Goal: Task Accomplishment & Management: Use online tool/utility

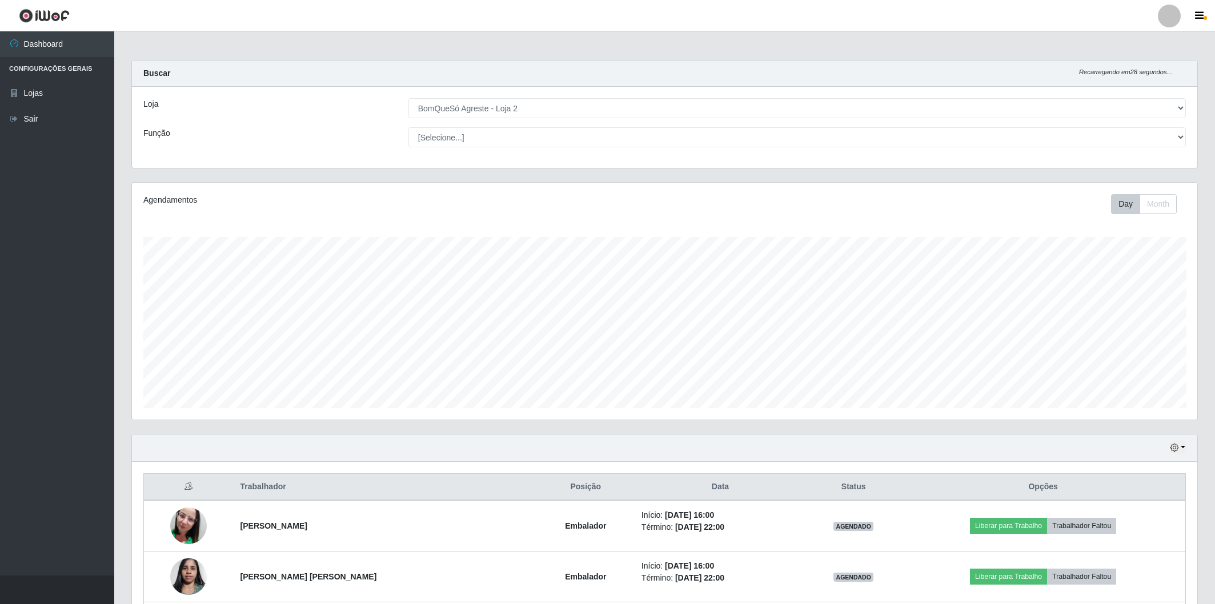
select select "214"
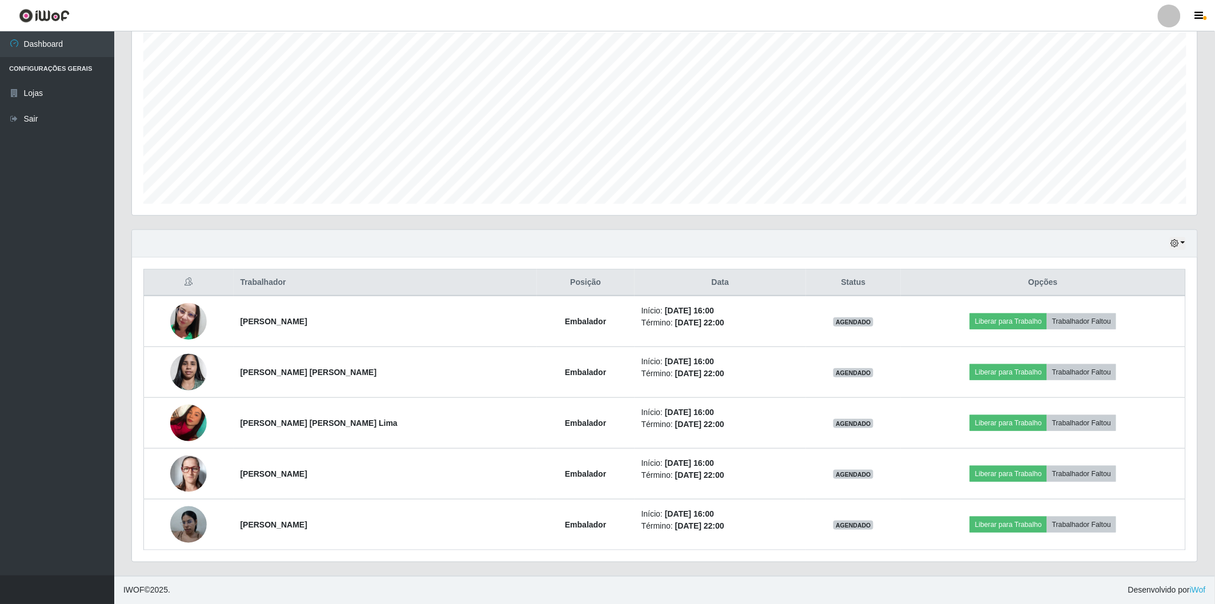
scroll to position [237, 1065]
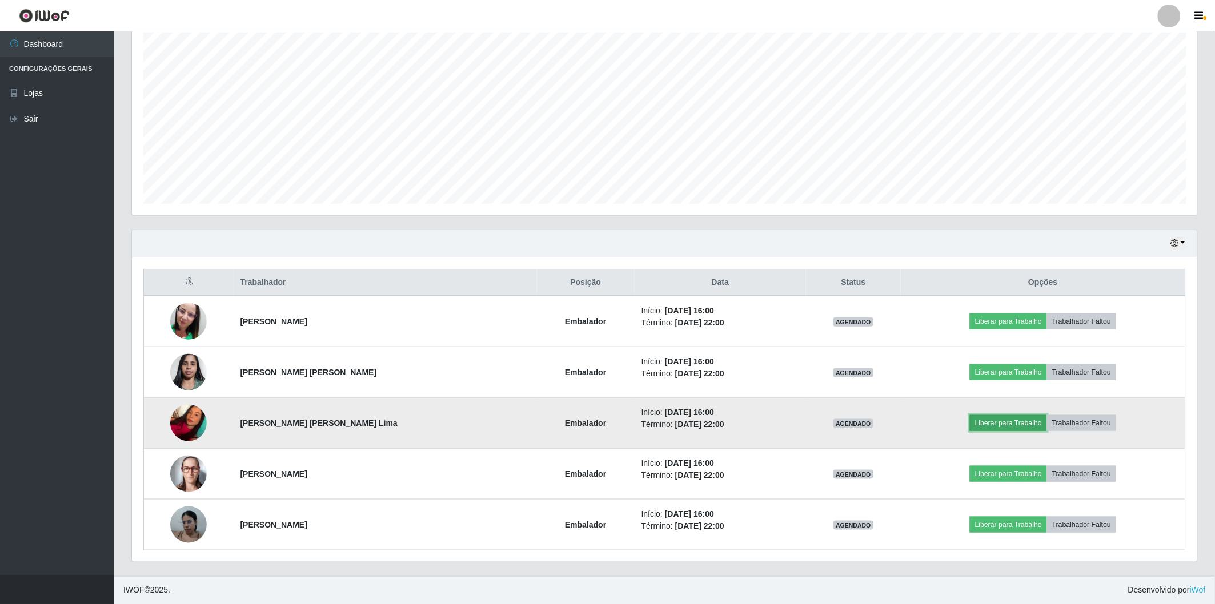
click at [978, 422] on button "Liberar para Trabalho" at bounding box center [1008, 423] width 77 height 16
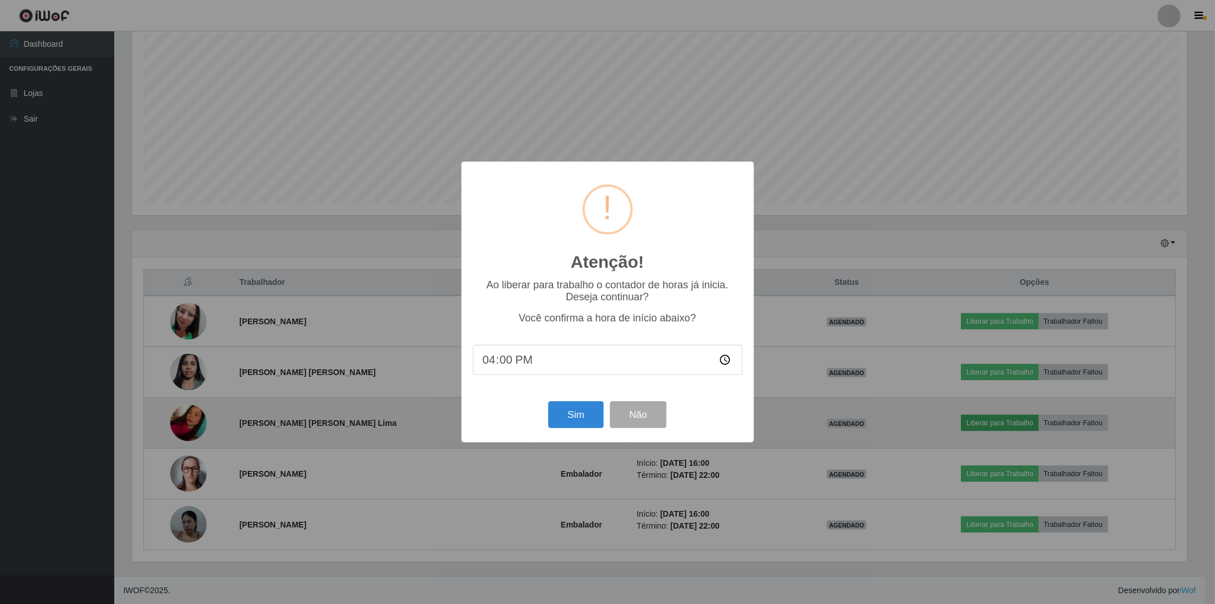
scroll to position [237, 1059]
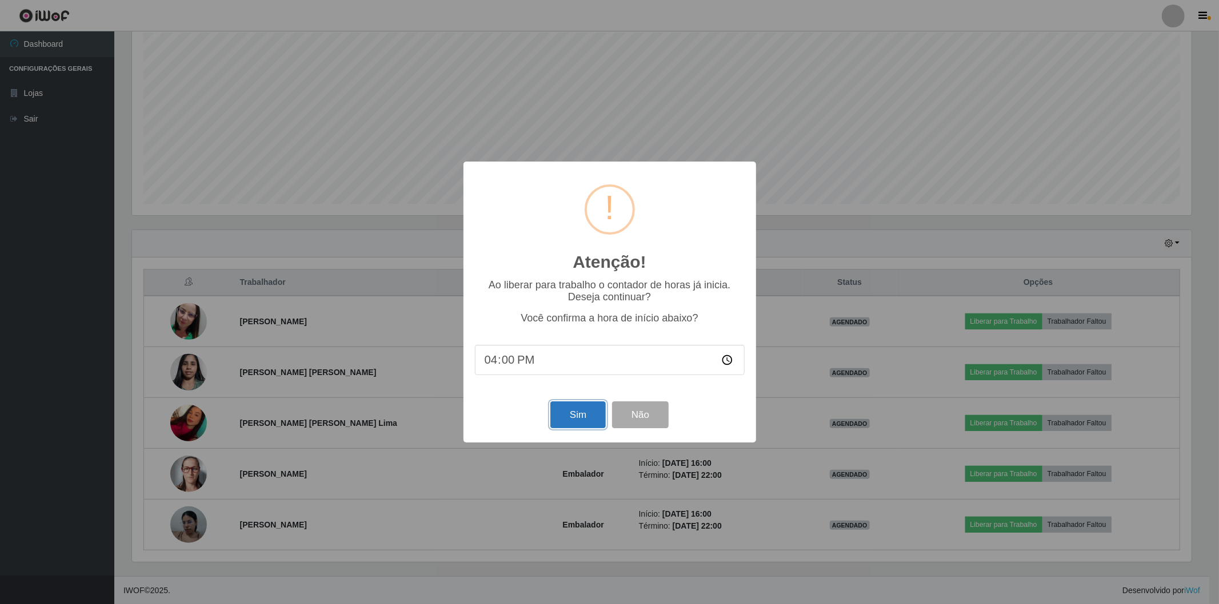
click at [558, 416] on button "Sim" at bounding box center [577, 415] width 55 height 27
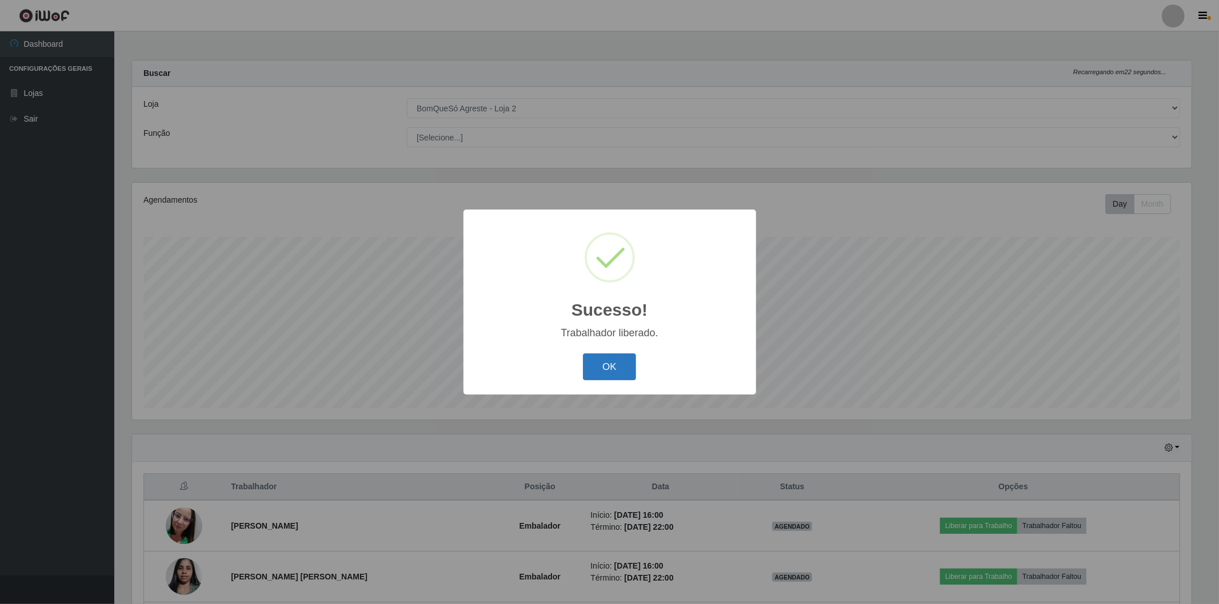
click at [602, 369] on button "OK" at bounding box center [609, 367] width 53 height 27
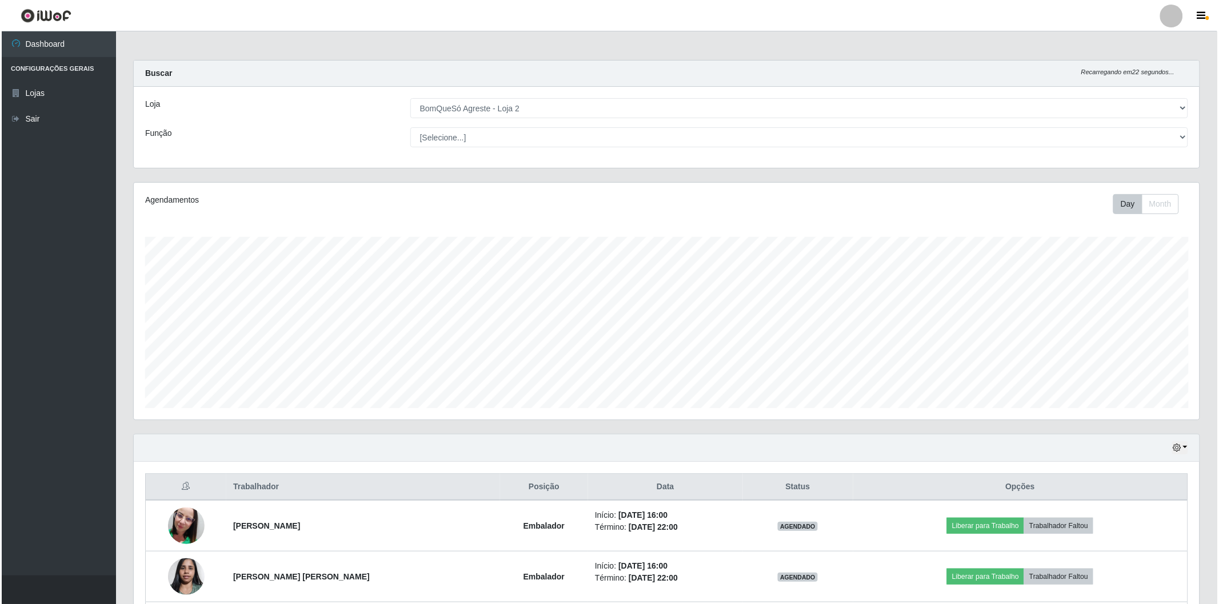
scroll to position [205, 0]
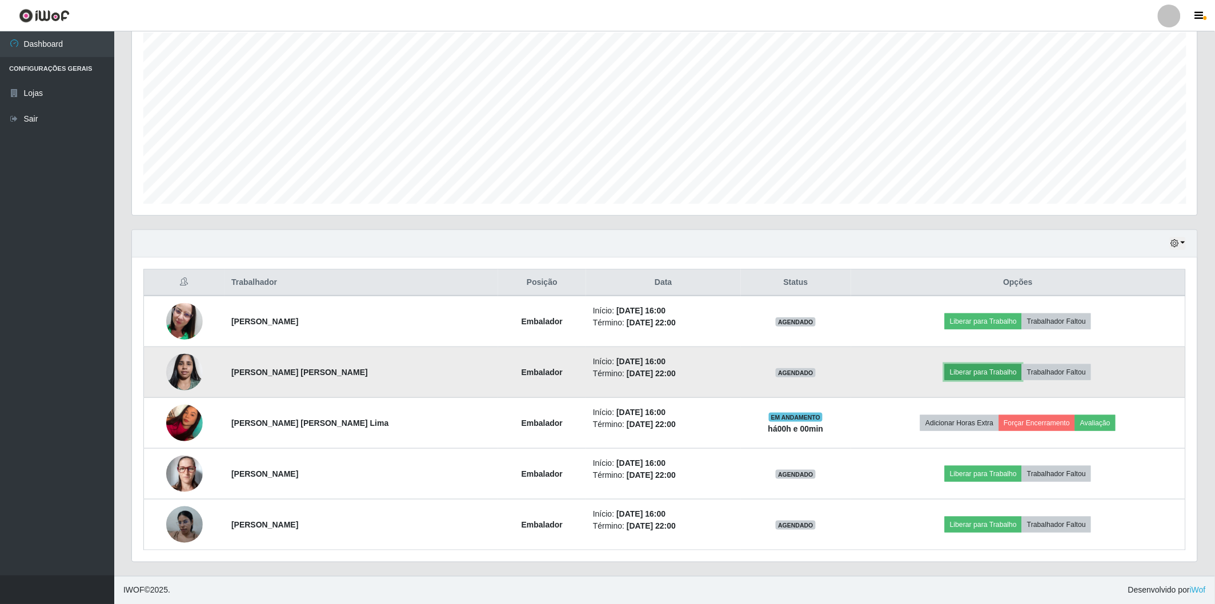
click at [964, 368] on button "Liberar para Trabalho" at bounding box center [983, 372] width 77 height 16
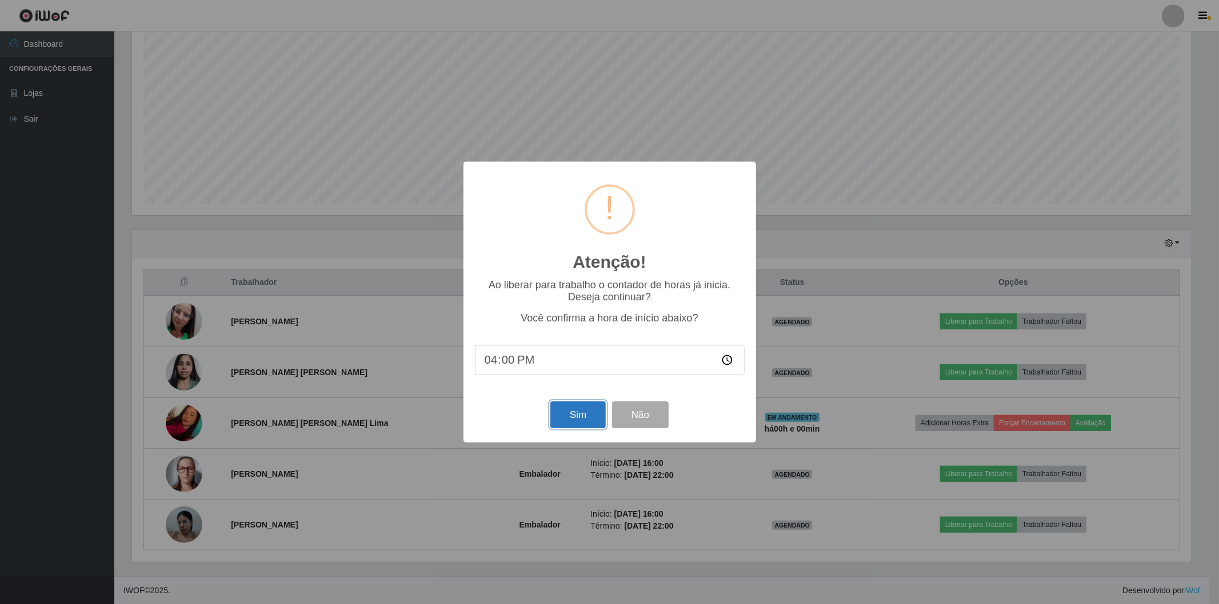
click at [590, 406] on button "Sim" at bounding box center [577, 415] width 55 height 27
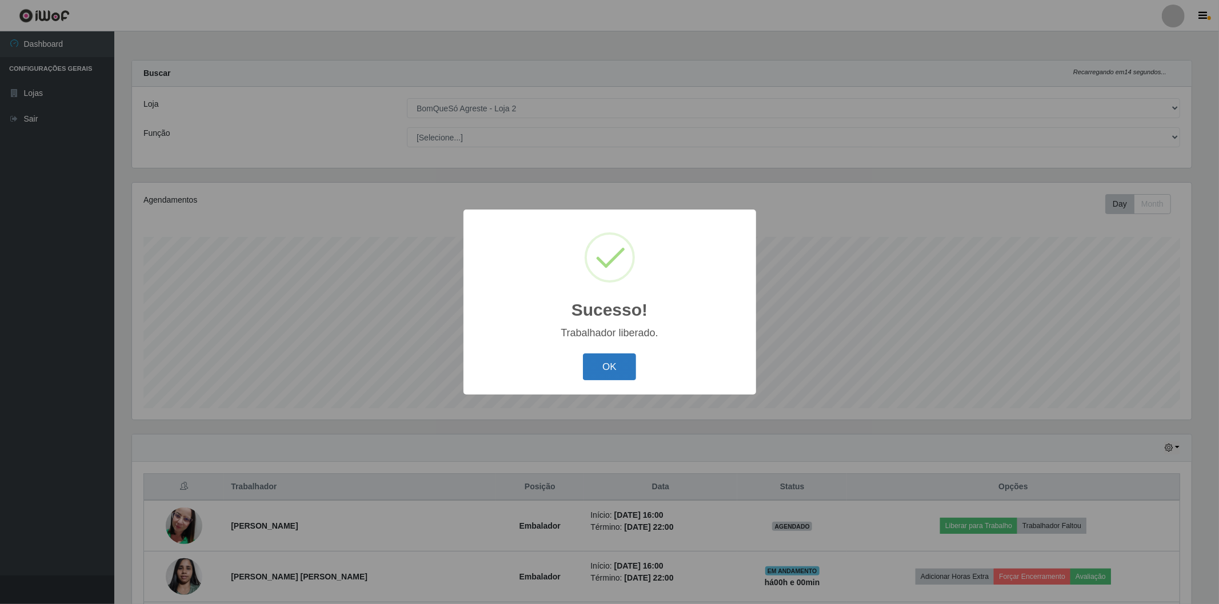
click at [624, 362] on button "OK" at bounding box center [609, 367] width 53 height 27
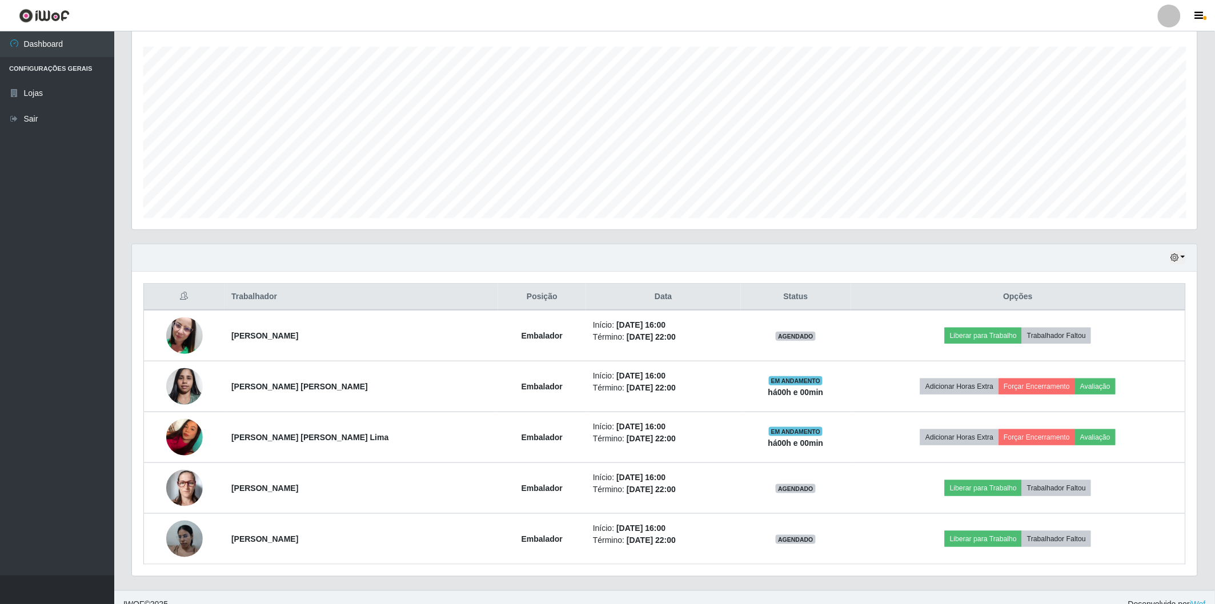
scroll to position [205, 0]
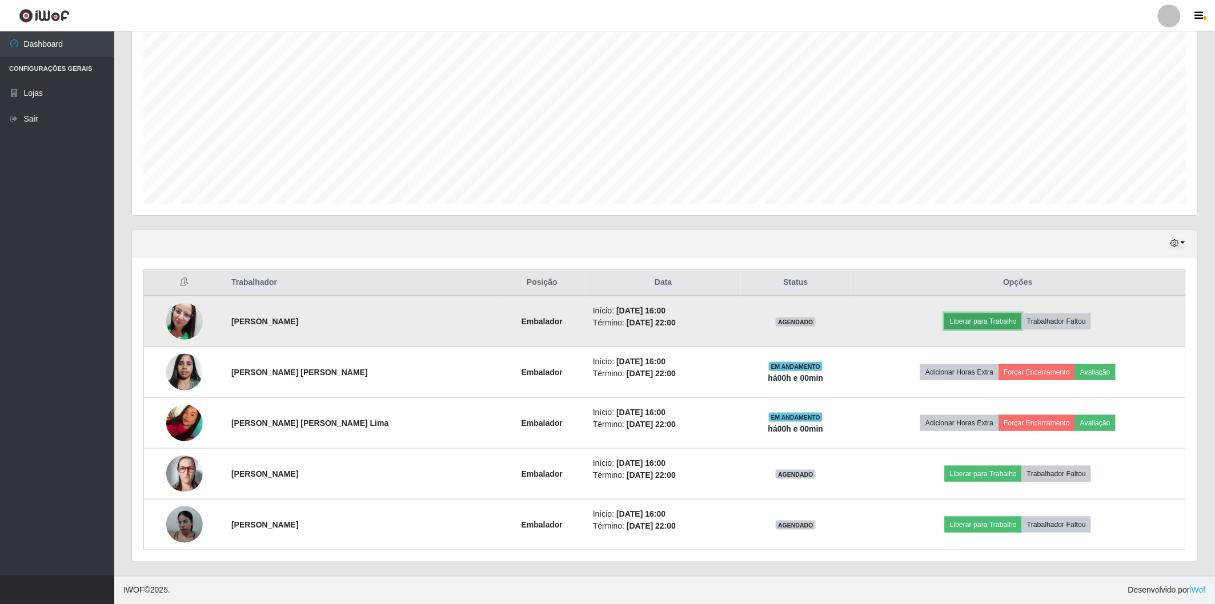
click at [945, 318] on button "Liberar para Trabalho" at bounding box center [983, 322] width 77 height 16
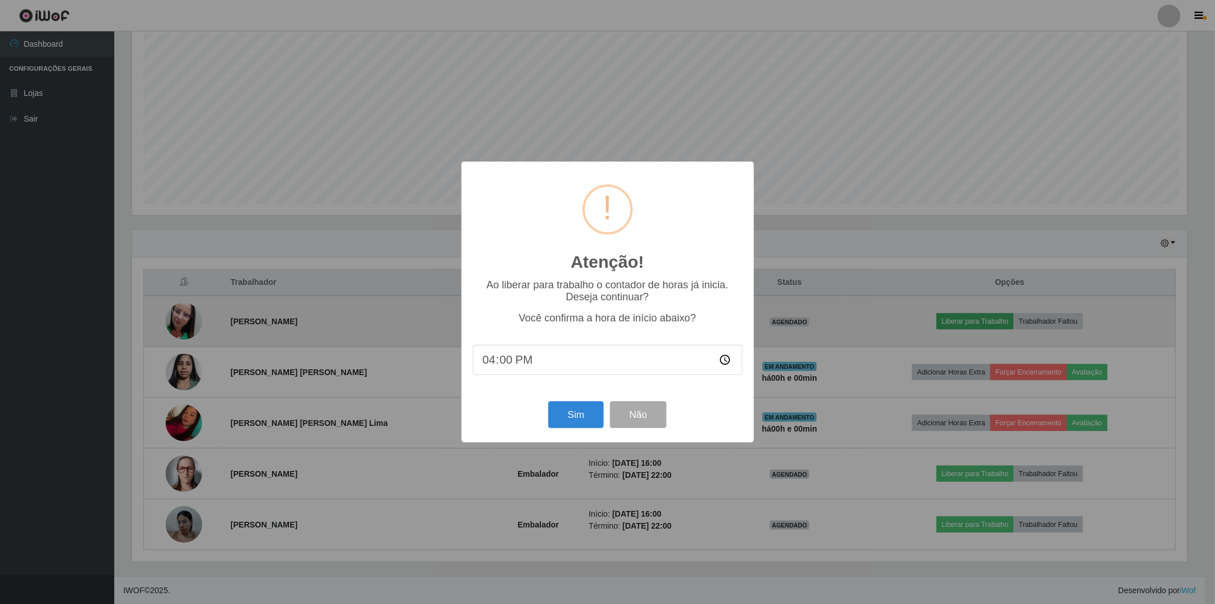
scroll to position [237, 1059]
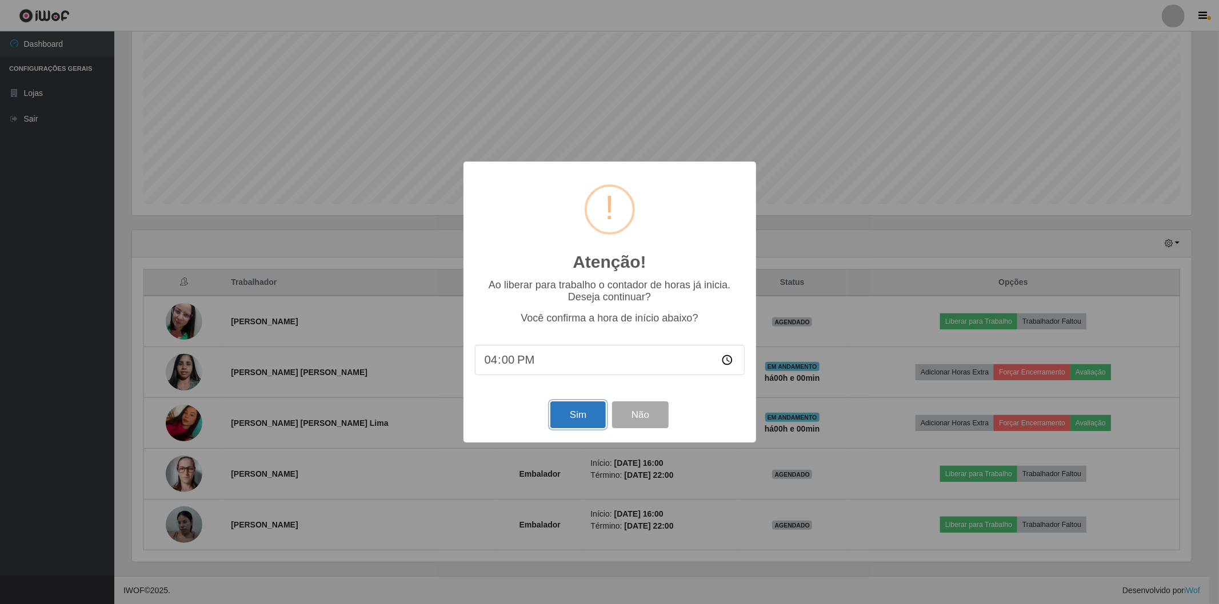
click at [585, 418] on button "Sim" at bounding box center [577, 415] width 55 height 27
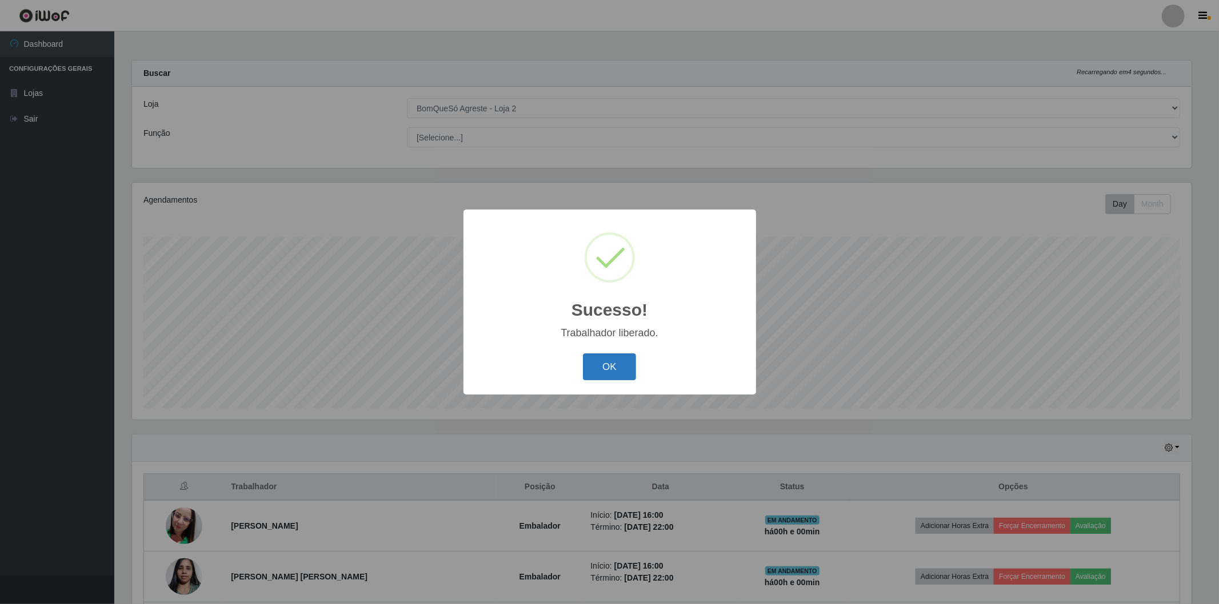
click at [596, 360] on button "OK" at bounding box center [609, 367] width 53 height 27
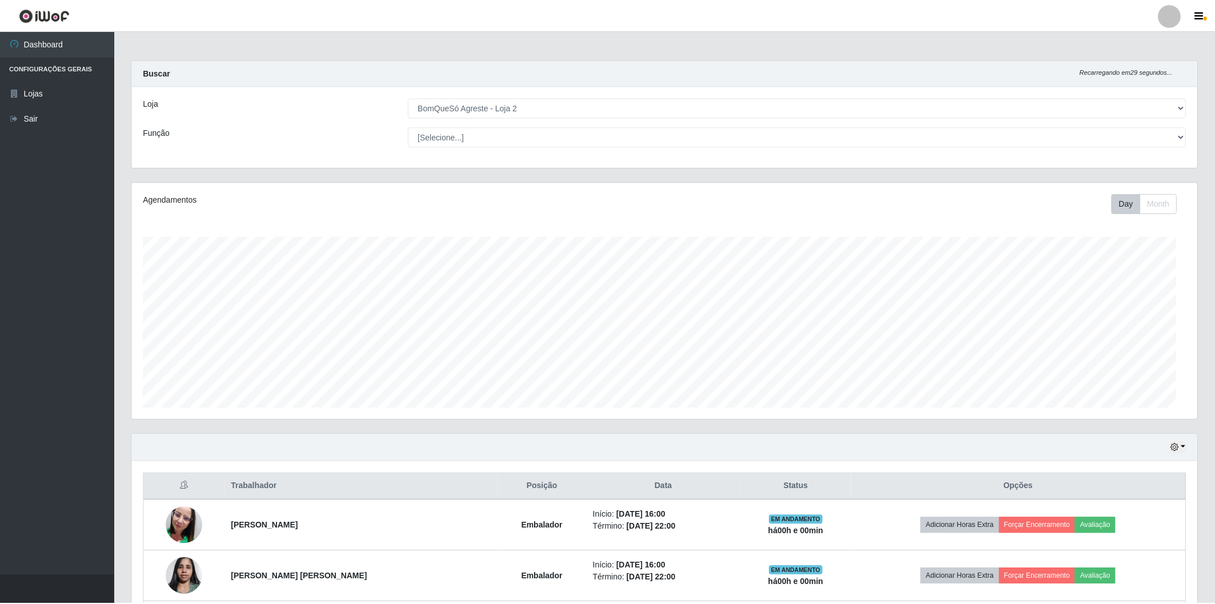
scroll to position [0, 0]
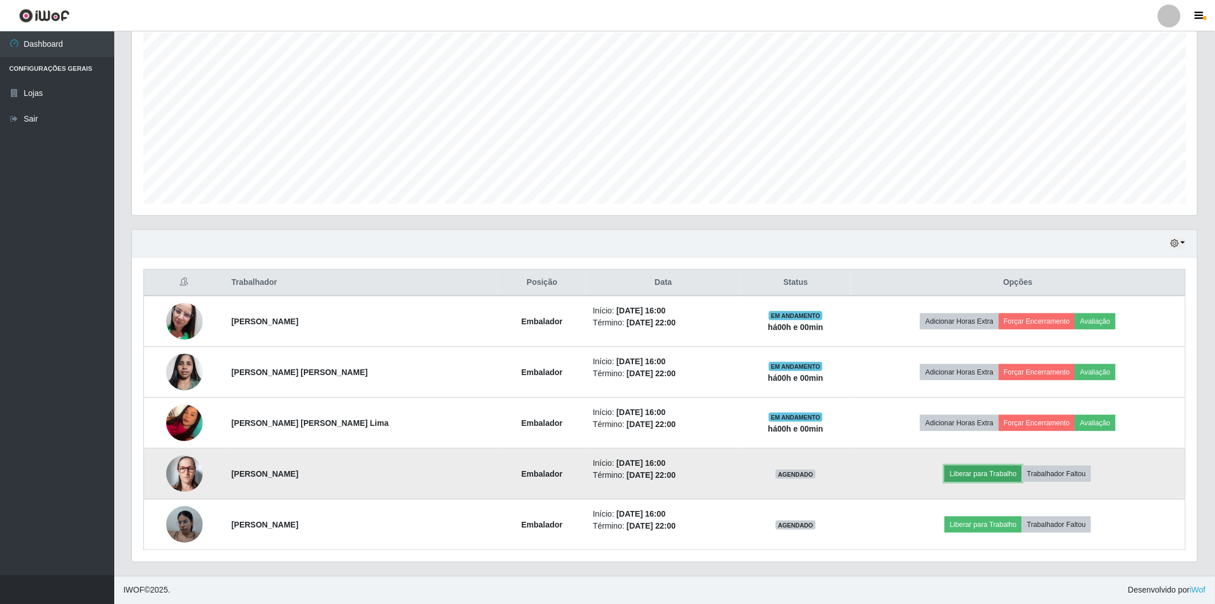
click at [969, 472] on button "Liberar para Trabalho" at bounding box center [983, 474] width 77 height 16
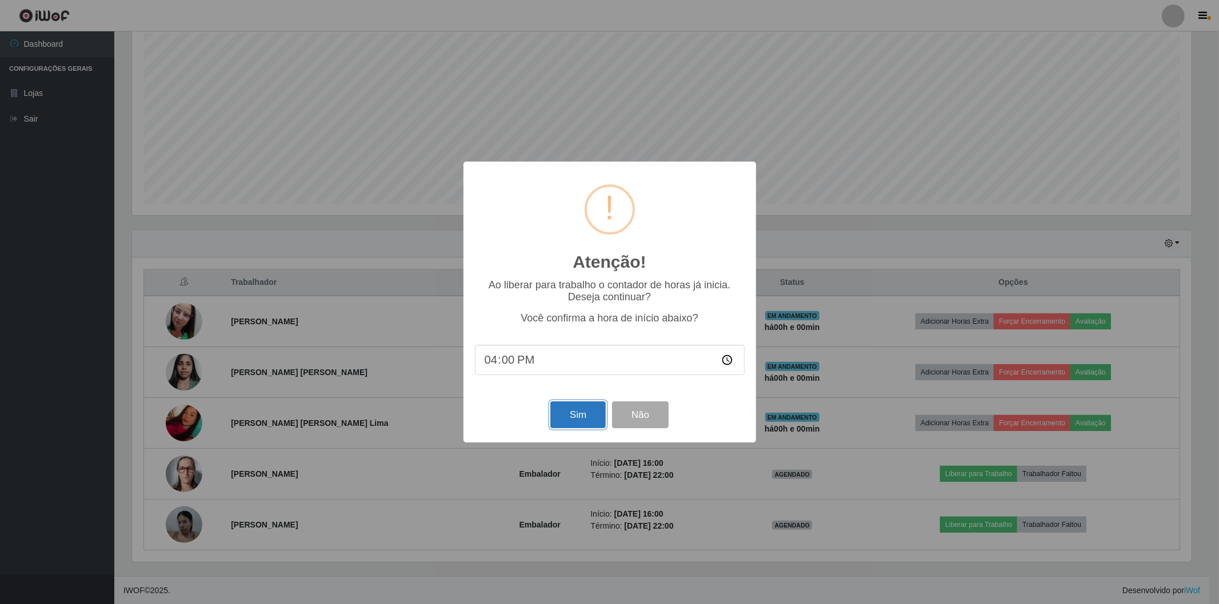
click at [569, 416] on button "Sim" at bounding box center [577, 415] width 55 height 27
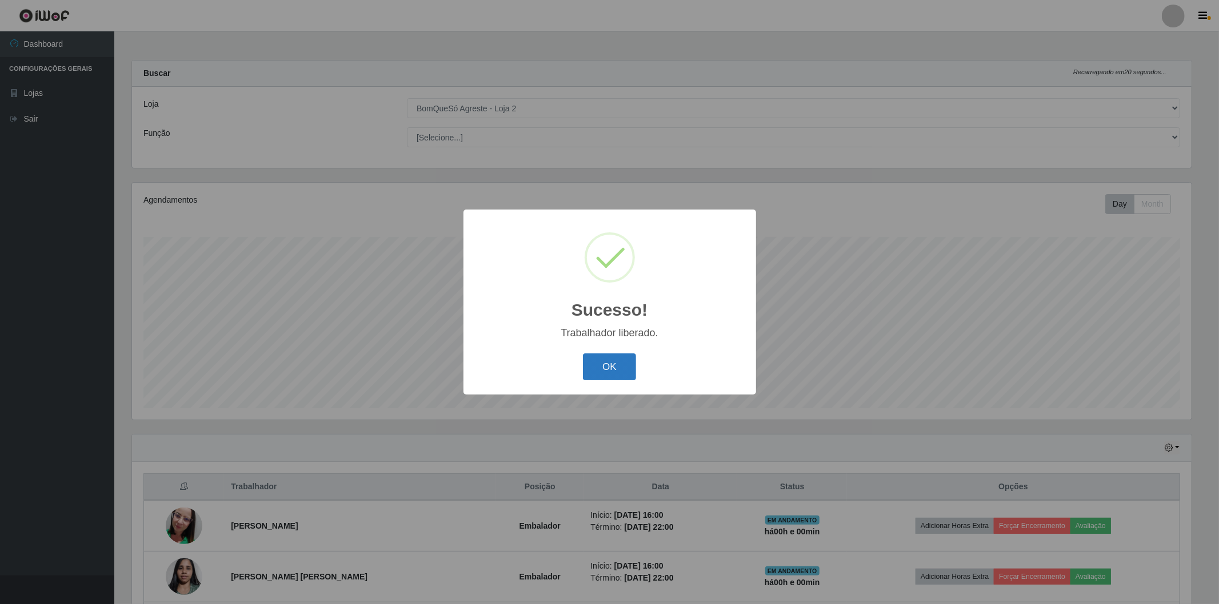
click at [610, 366] on button "OK" at bounding box center [609, 367] width 53 height 27
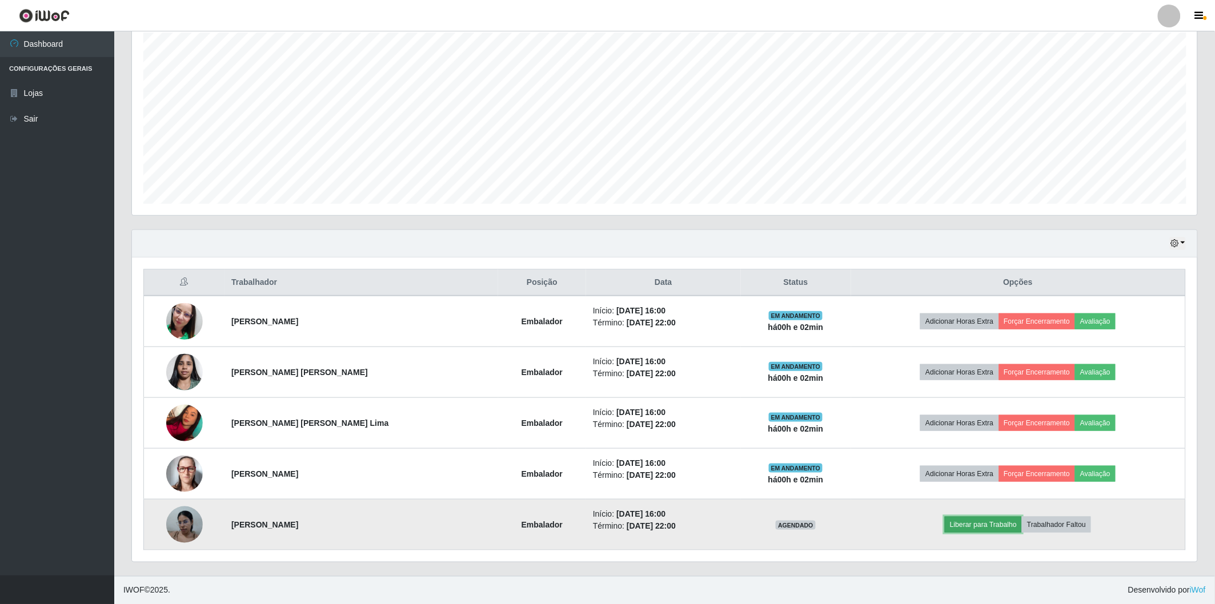
click at [975, 523] on button "Liberar para Trabalho" at bounding box center [983, 525] width 77 height 16
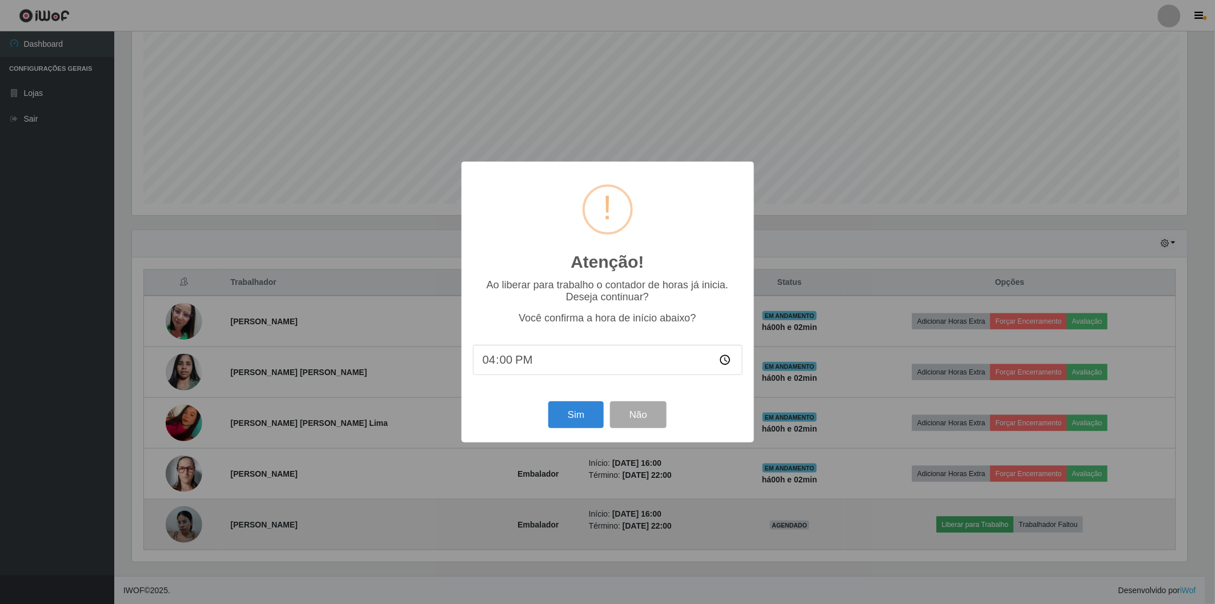
scroll to position [237, 1059]
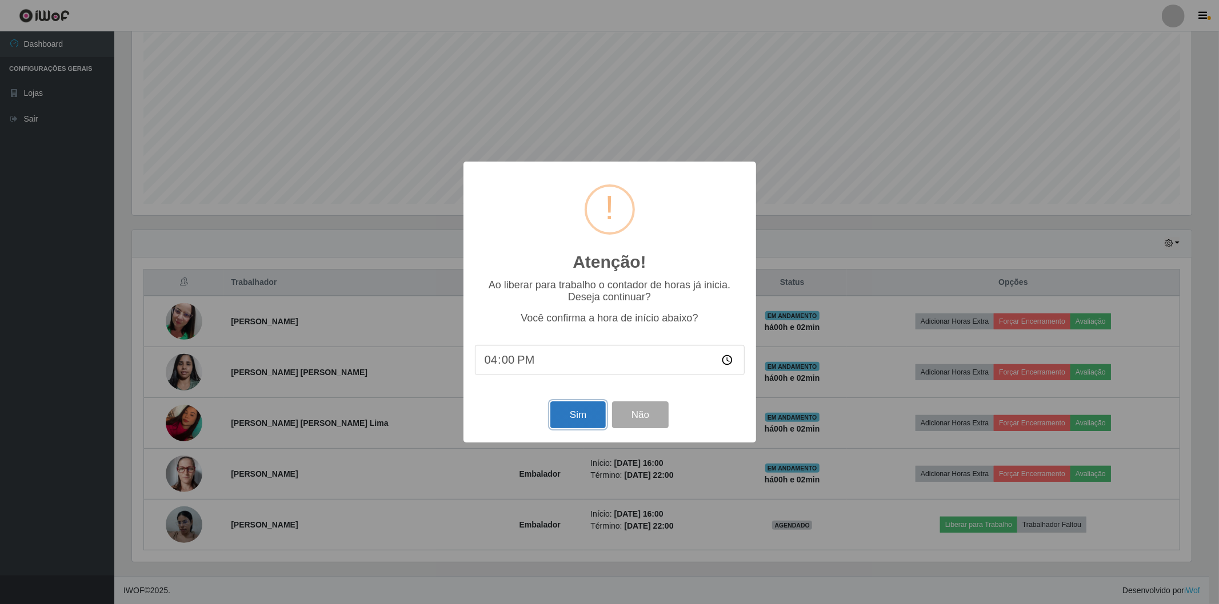
click at [581, 420] on button "Sim" at bounding box center [577, 415] width 55 height 27
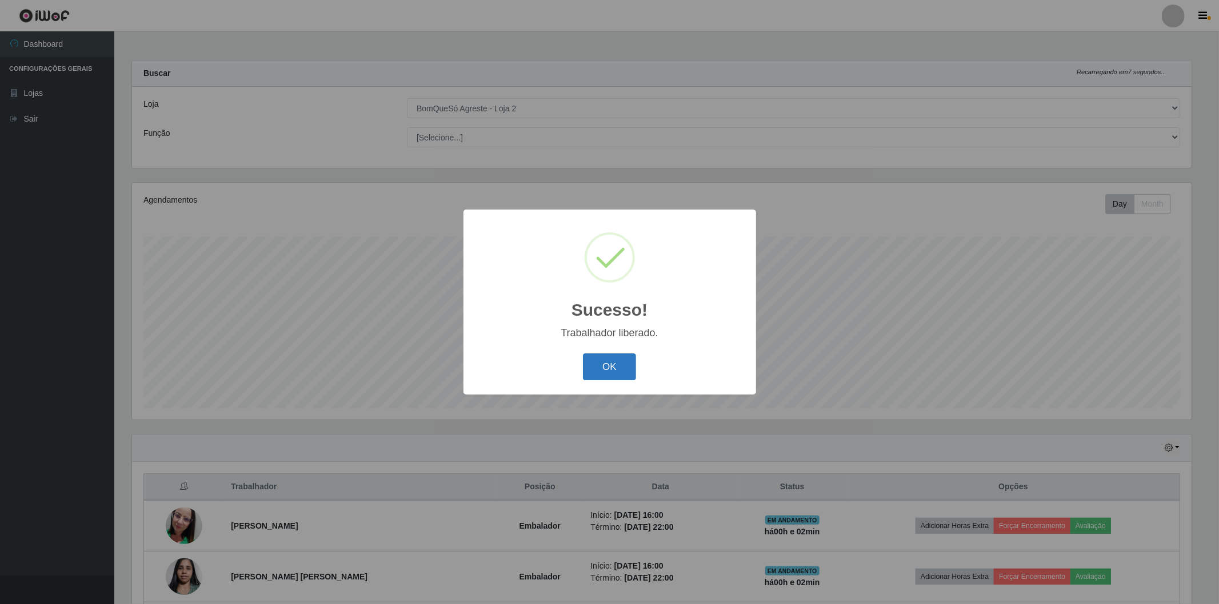
click at [608, 363] on button "OK" at bounding box center [609, 367] width 53 height 27
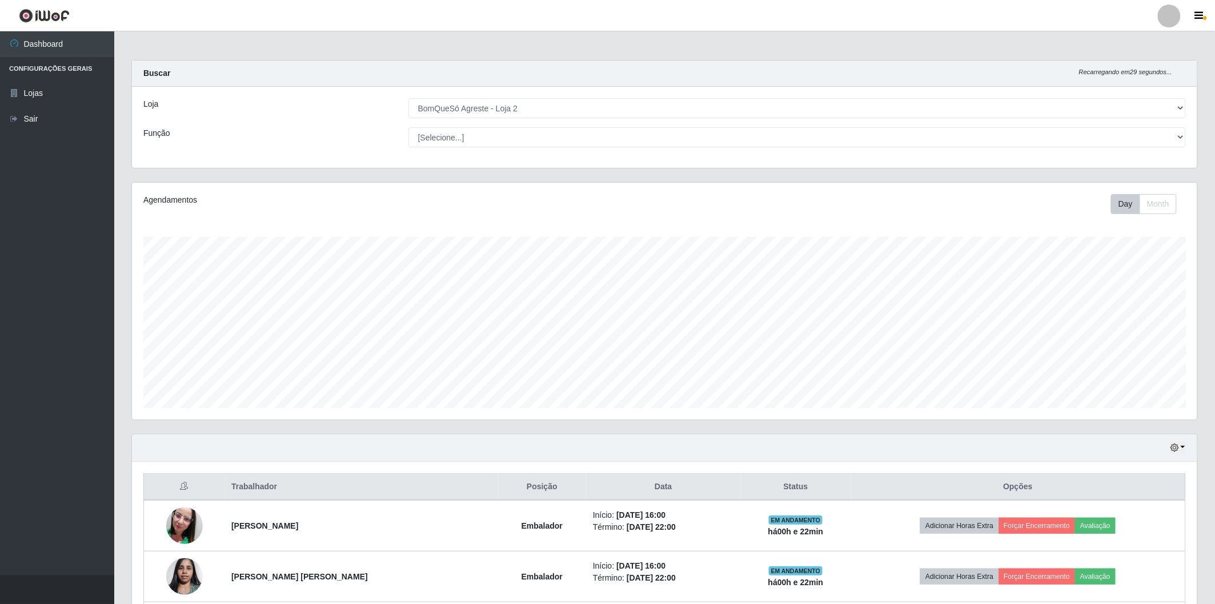
scroll to position [127, 0]
